Goal: Navigation & Orientation: Find specific page/section

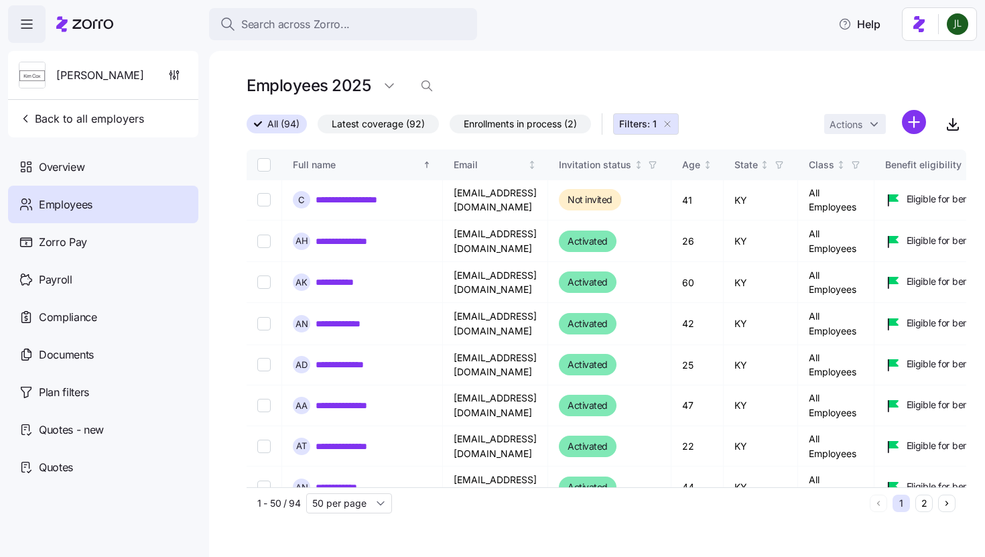
click at [74, 23] on icon at bounding box center [84, 24] width 57 height 16
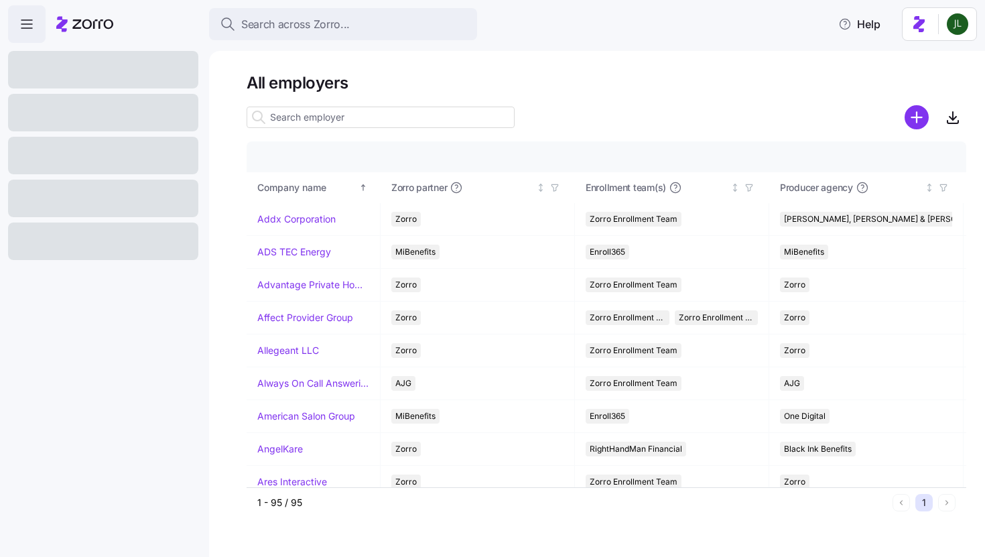
click at [65, 22] on icon at bounding box center [61, 23] width 11 height 15
